Goal: Task Accomplishment & Management: Manage account settings

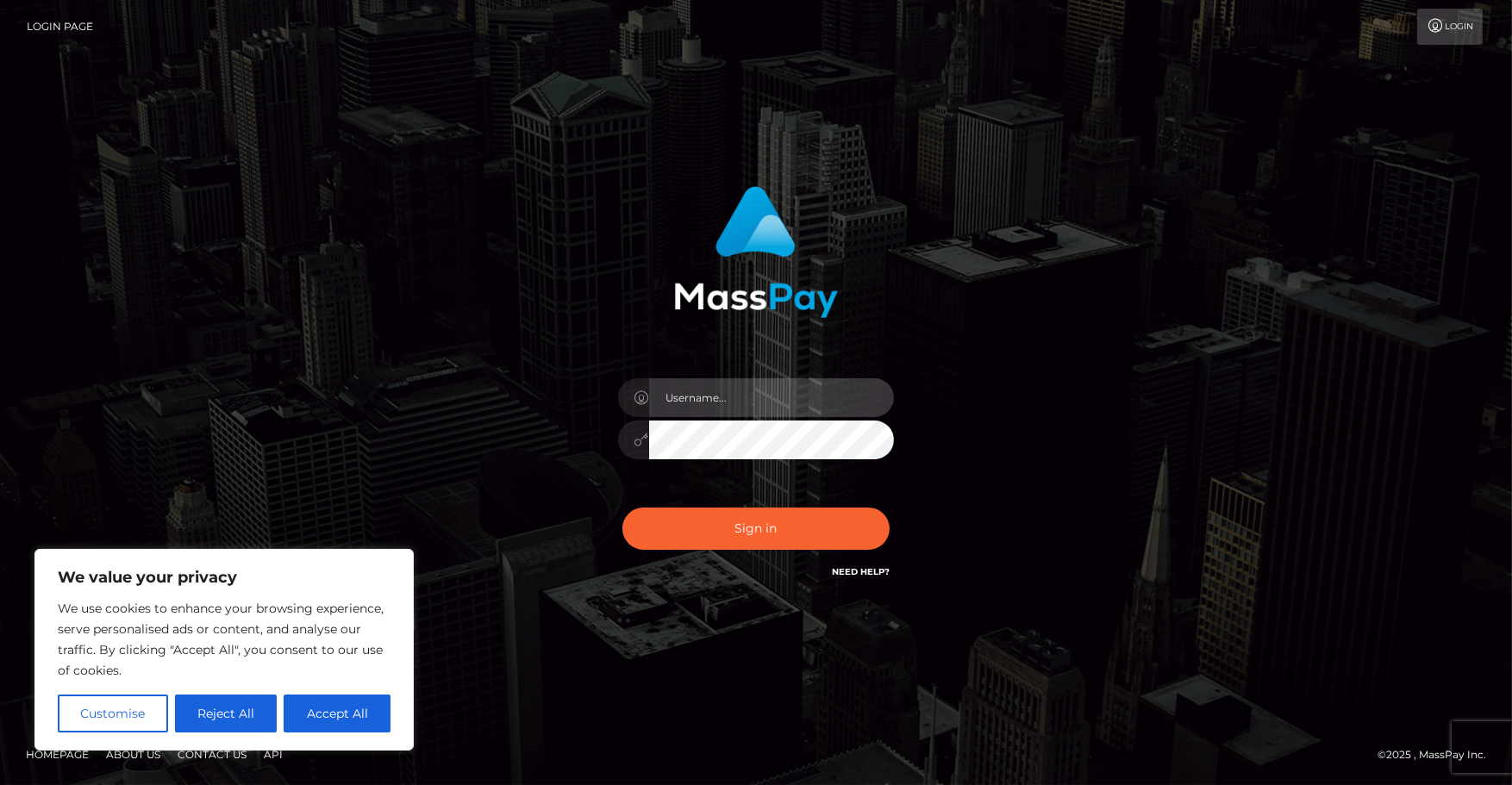
click at [763, 405] on input "text" at bounding box center [771, 398] width 245 height 39
click at [763, 393] on input "text" at bounding box center [771, 398] width 245 height 39
click at [351, 714] on button "Accept All" at bounding box center [337, 713] width 107 height 38
checkbox input "true"
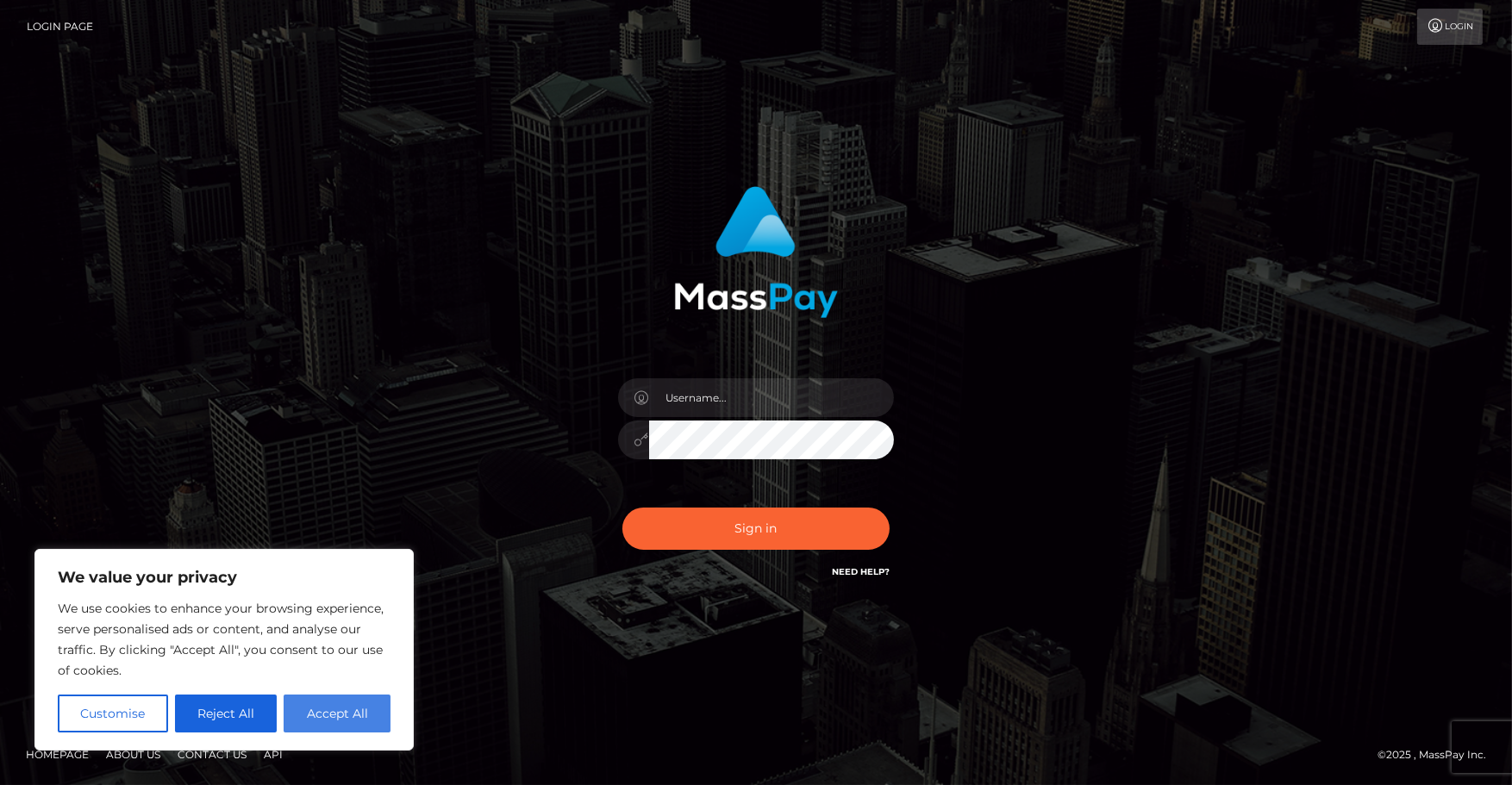
checkbox input "true"
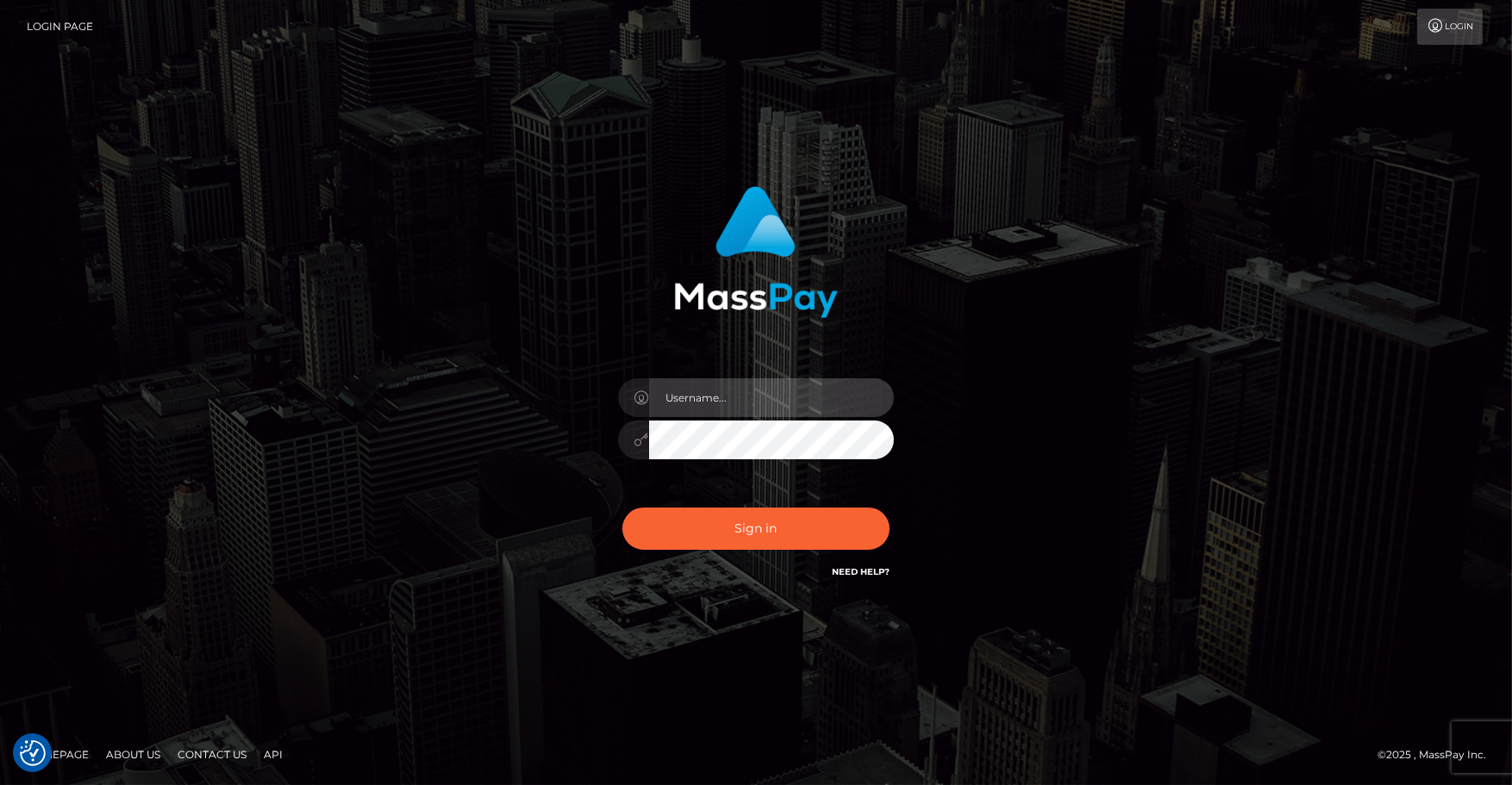
click at [714, 403] on input "text" at bounding box center [771, 398] width 245 height 39
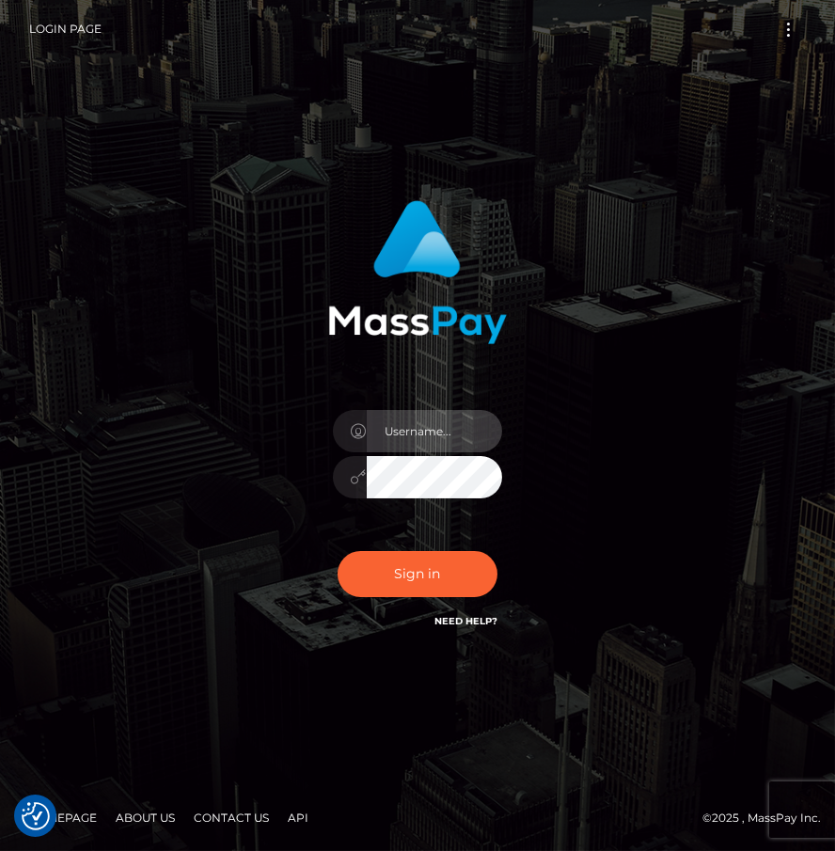
click at [424, 427] on input "text" at bounding box center [434, 431] width 135 height 42
type input "v"
paste input "[EMAIL_ADDRESS][PERSON_NAME][DOMAIN_NAME]"
type input "[EMAIL_ADDRESS][PERSON_NAME][DOMAIN_NAME]"
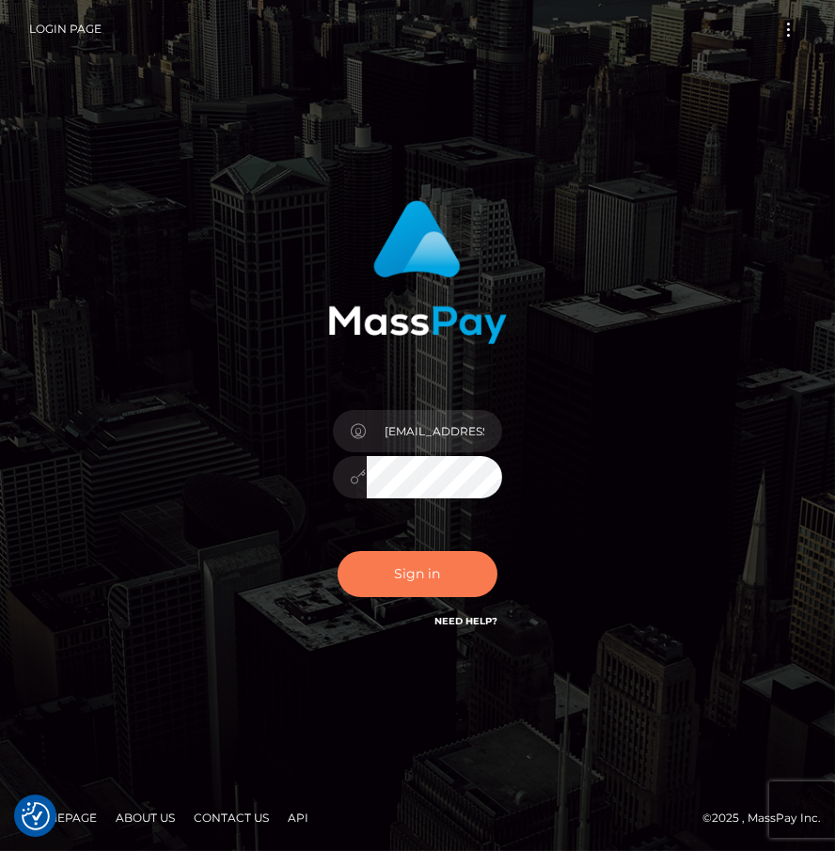
click at [398, 576] on button "Sign in" at bounding box center [417, 574] width 160 height 46
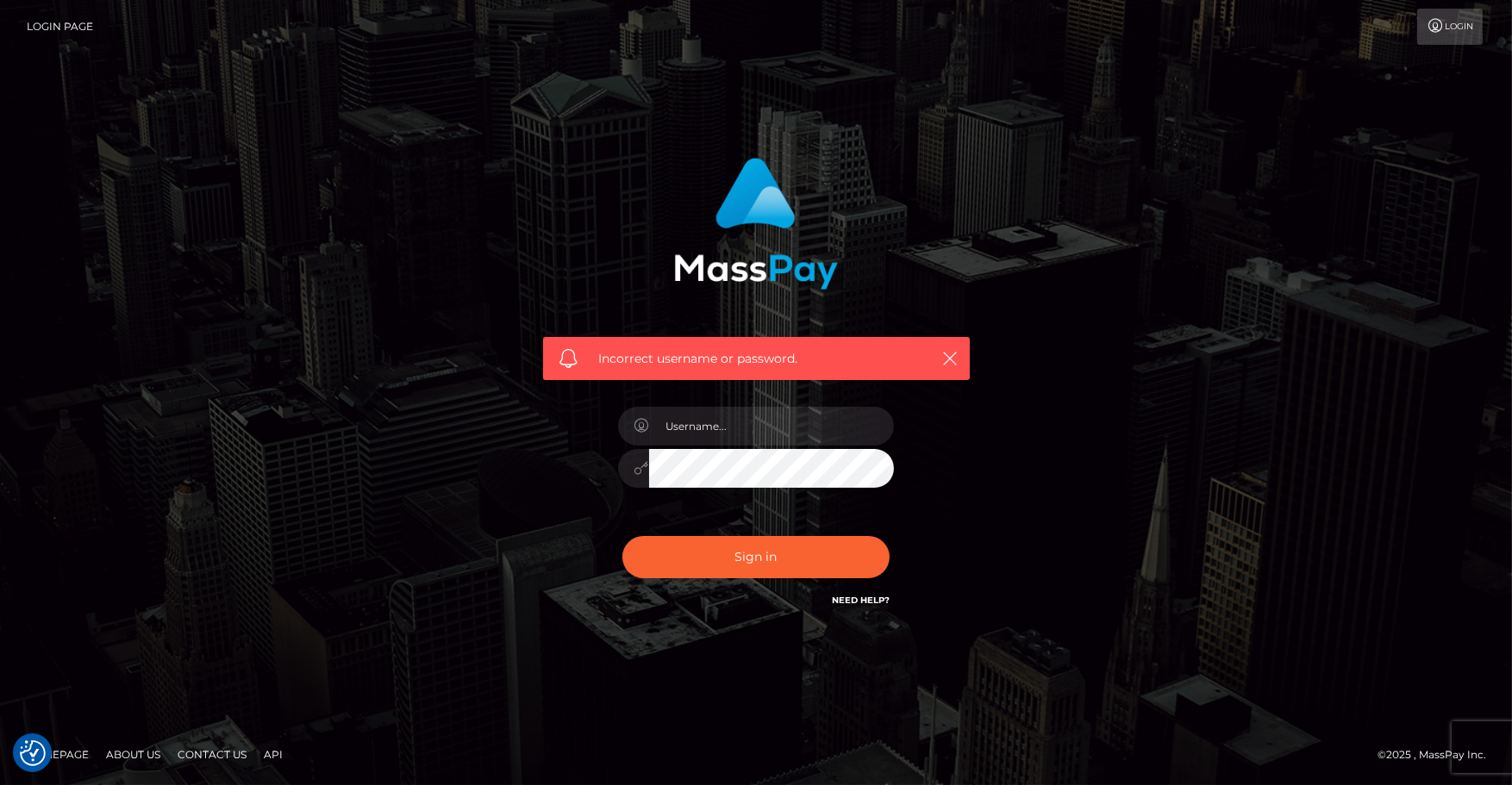
click at [222, 753] on link "Contact Us" at bounding box center [212, 754] width 83 height 27
